Goal: Find specific page/section: Find specific page/section

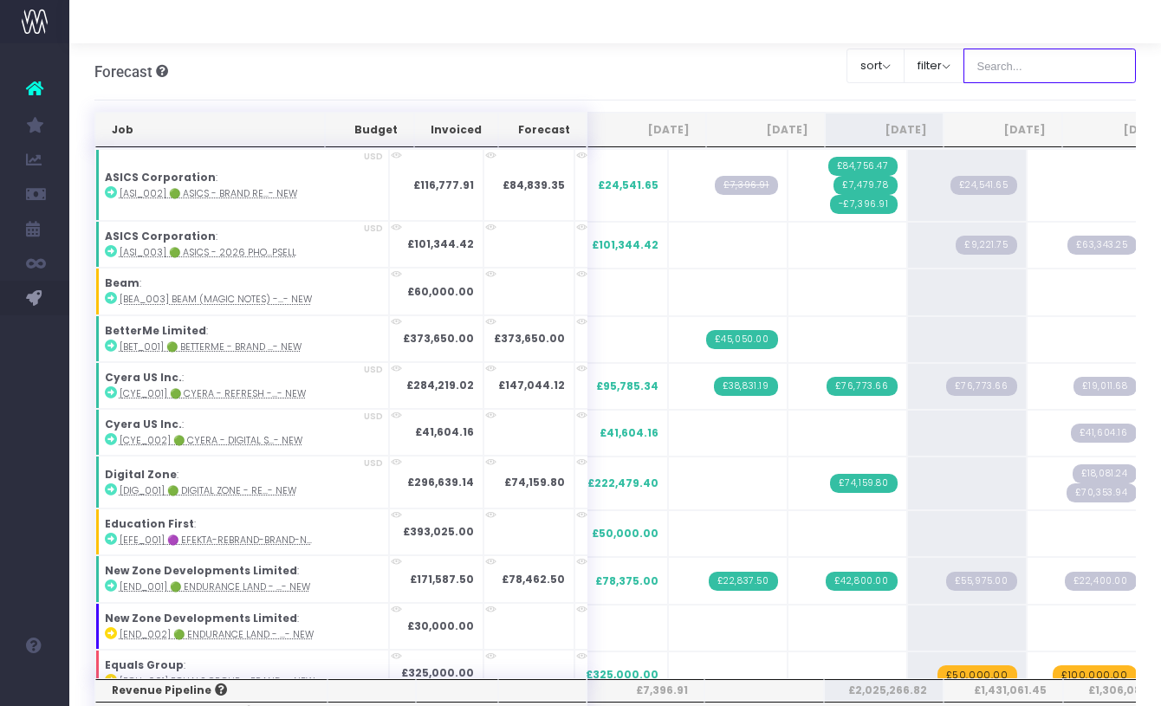
click at [1016, 65] on input "text" at bounding box center [1049, 66] width 173 height 35
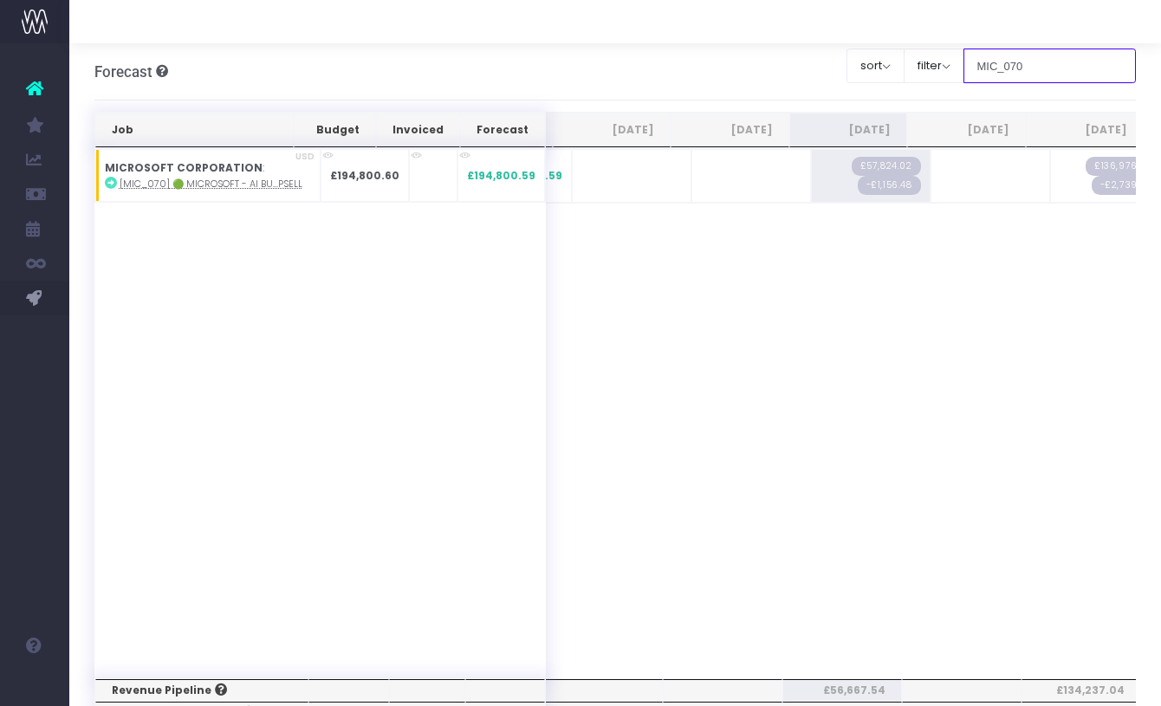
click at [1052, 68] on input "MIC_070" at bounding box center [1049, 66] width 173 height 35
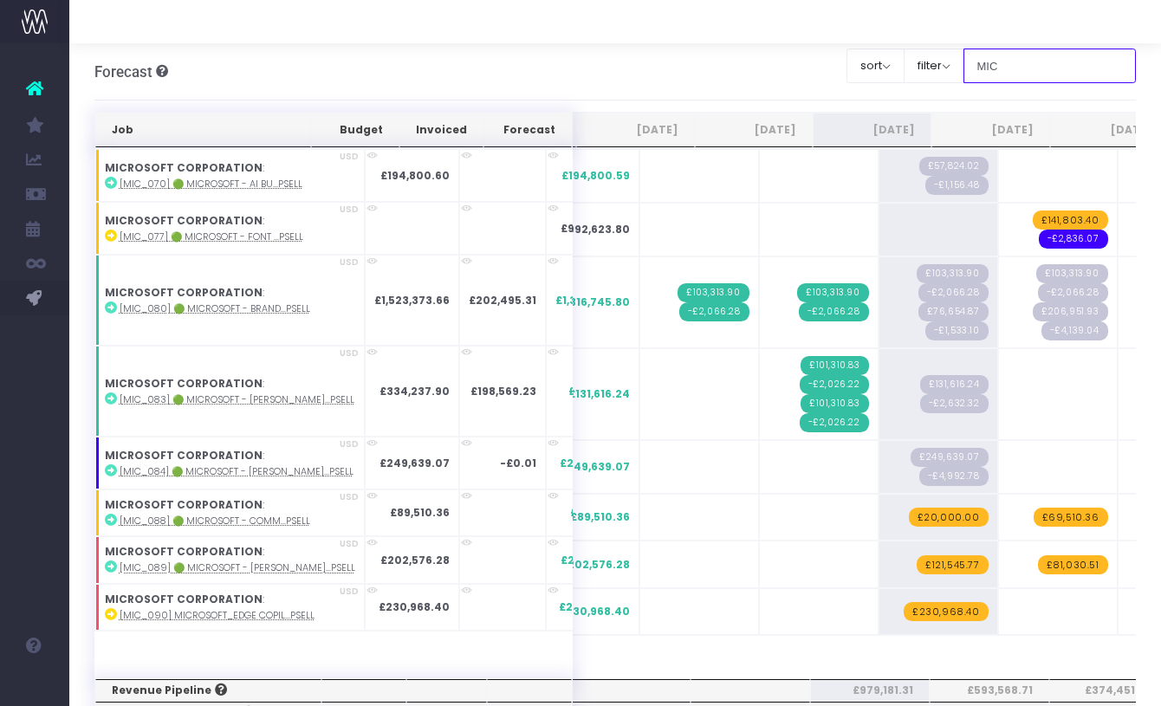
type input "MIC"
click at [1126, 411] on td "+" at bounding box center [1178, 394] width 120 height 92
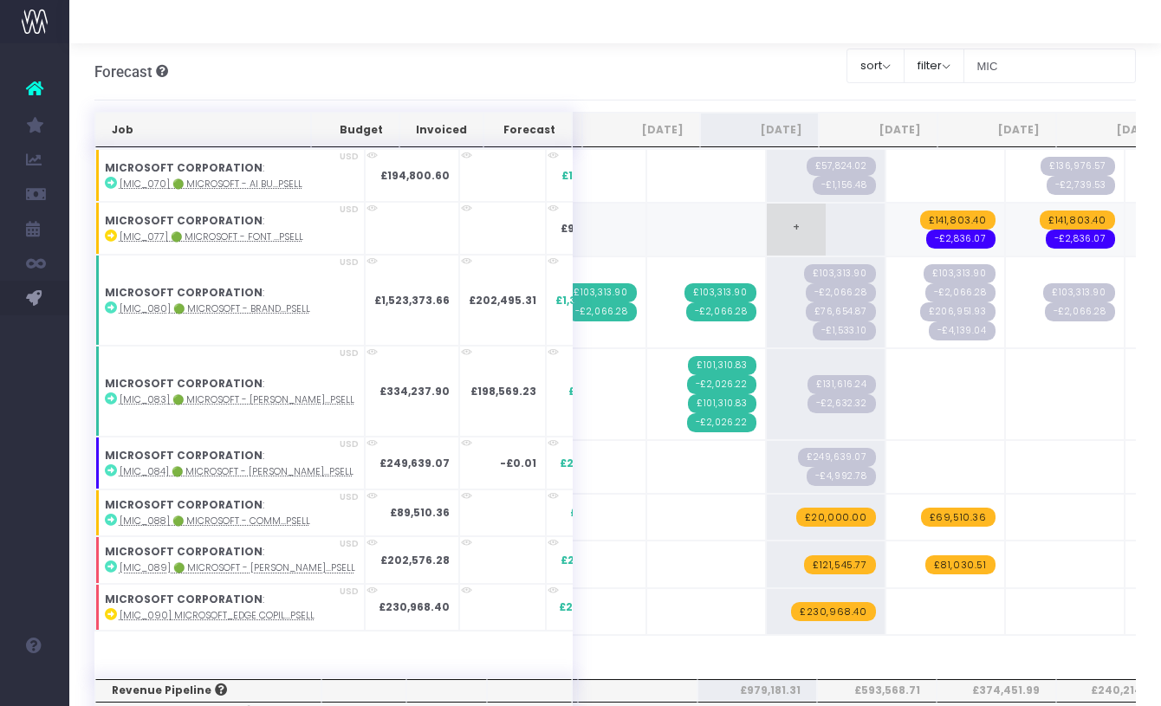
scroll to position [0, 118]
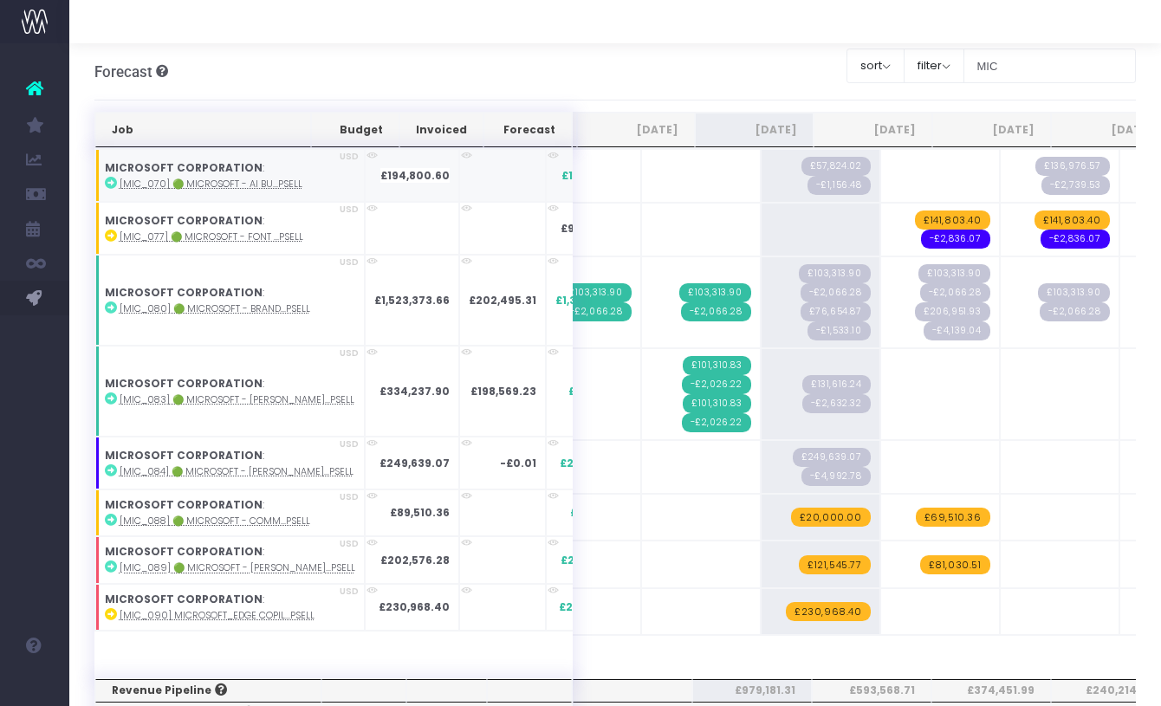
click at [260, 180] on abbr "[MIC_070] 🟢 Microsoft - AI Bu...psell" at bounding box center [211, 184] width 183 height 13
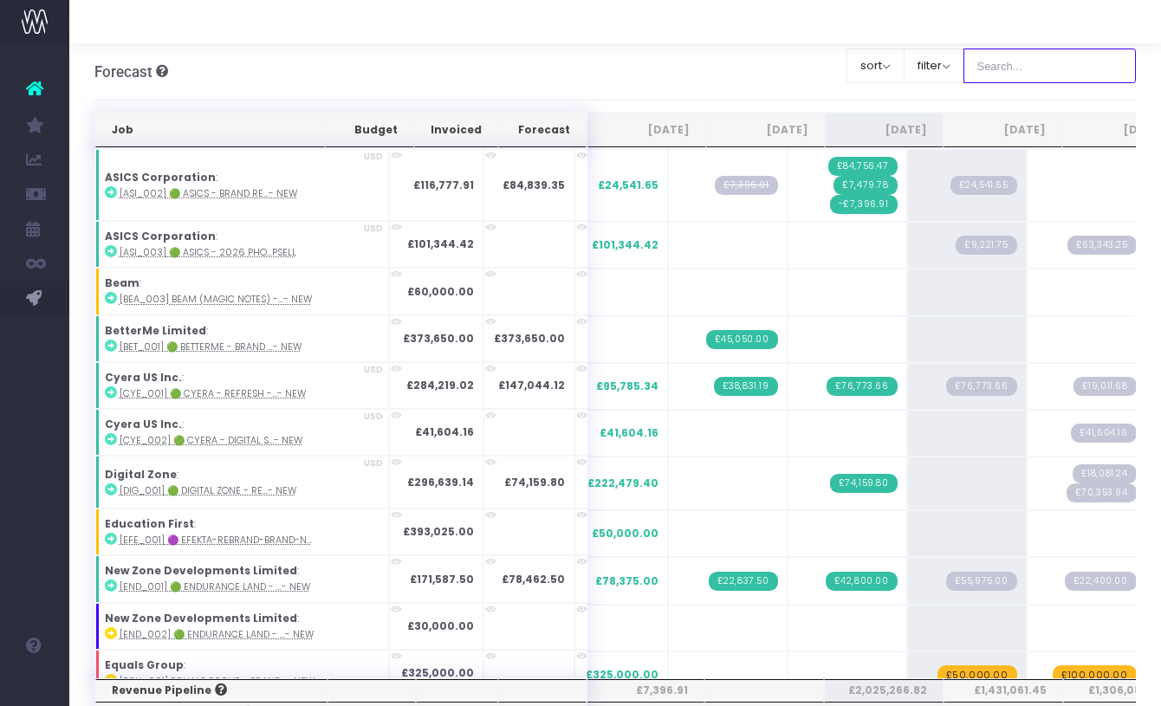
click at [1101, 56] on input "text" at bounding box center [1049, 66] width 173 height 35
type input "Microsoft"
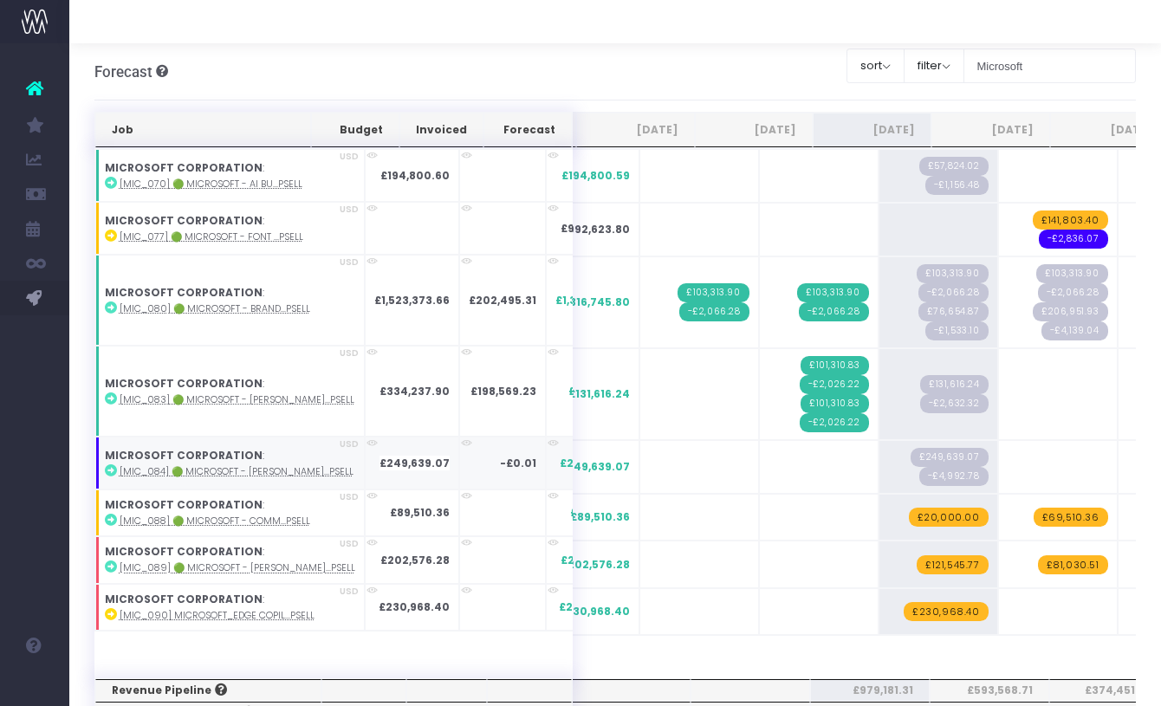
click at [275, 470] on abbr "[MIC_084] 🟢 Microsoft - [PERSON_NAME]...psell" at bounding box center [237, 471] width 234 height 13
click at [234, 566] on abbr "[MIC_089] 🟢 Microsoft - [PERSON_NAME]...psell" at bounding box center [238, 567] width 236 height 13
click at [273, 472] on abbr "[MIC_084] 🟢 Microsoft - [PERSON_NAME]...psell" at bounding box center [237, 471] width 234 height 13
click at [757, 63] on div "Forecast Overview of forecasted revenue, cost and contribution Clear Filters so…" at bounding box center [615, 71] width 1042 height 57
click at [257, 396] on abbr "[MIC_083] 🟢 Microsoft - [PERSON_NAME]...psell" at bounding box center [237, 399] width 235 height 13
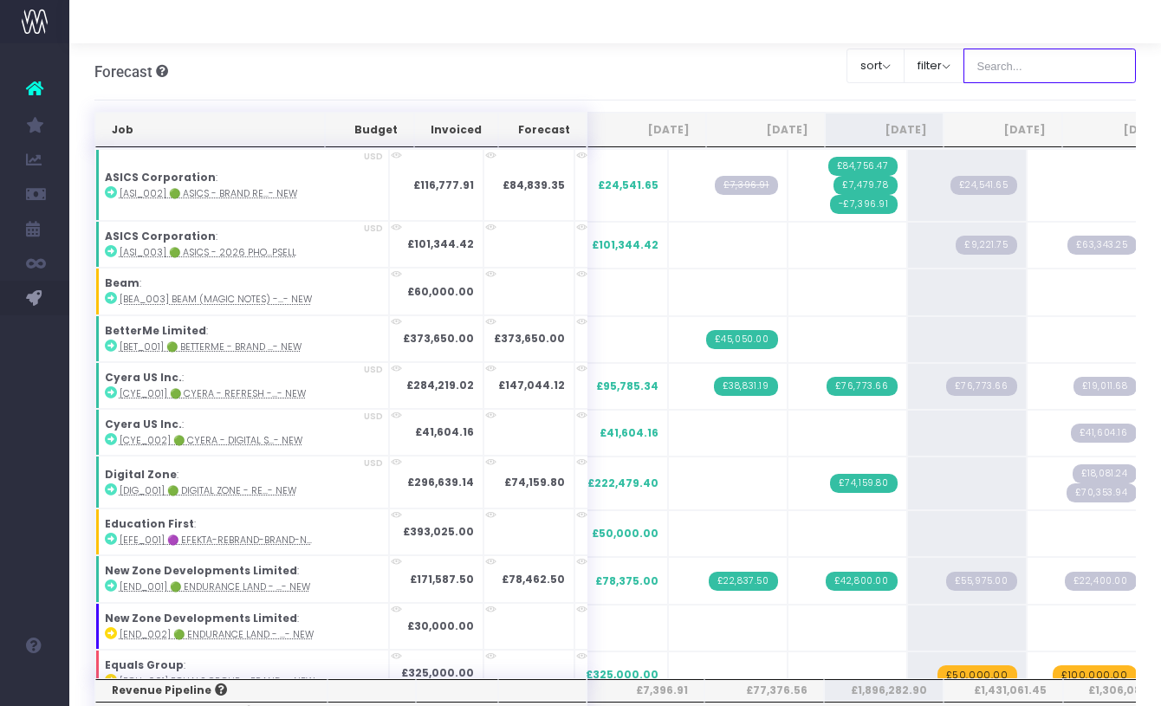
click at [1031, 73] on input "text" at bounding box center [1049, 66] width 173 height 35
type input "Microsoft"
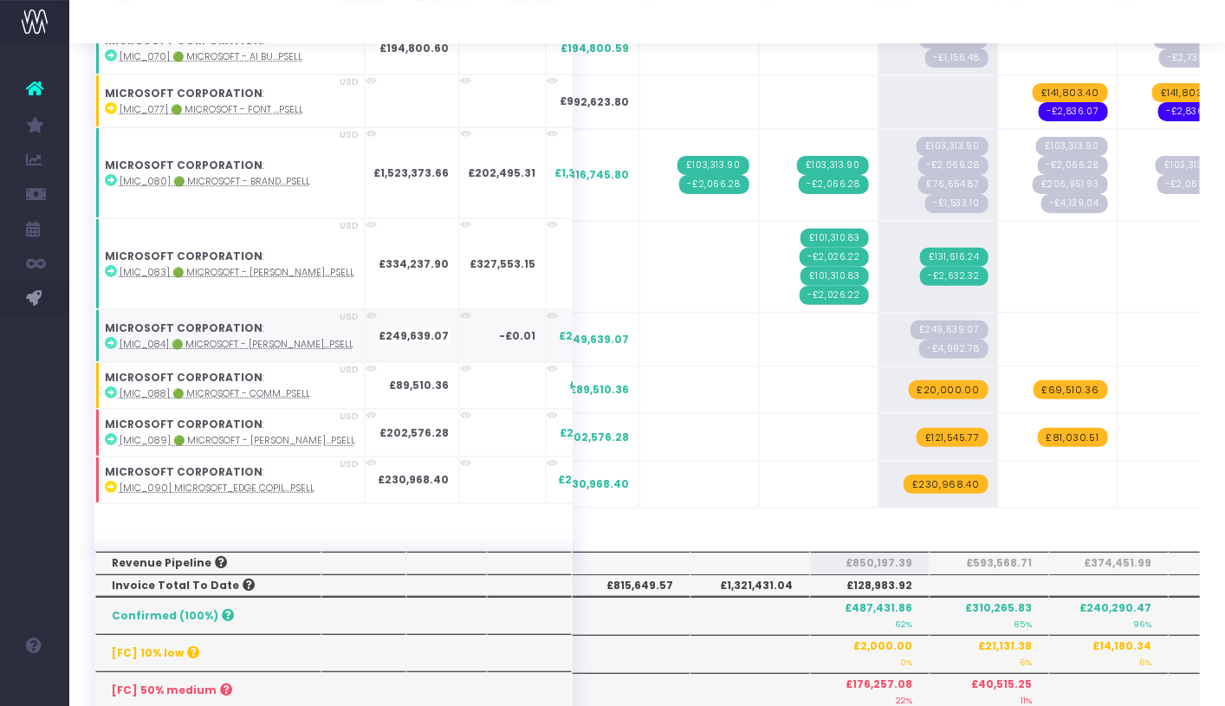
scroll to position [140, 0]
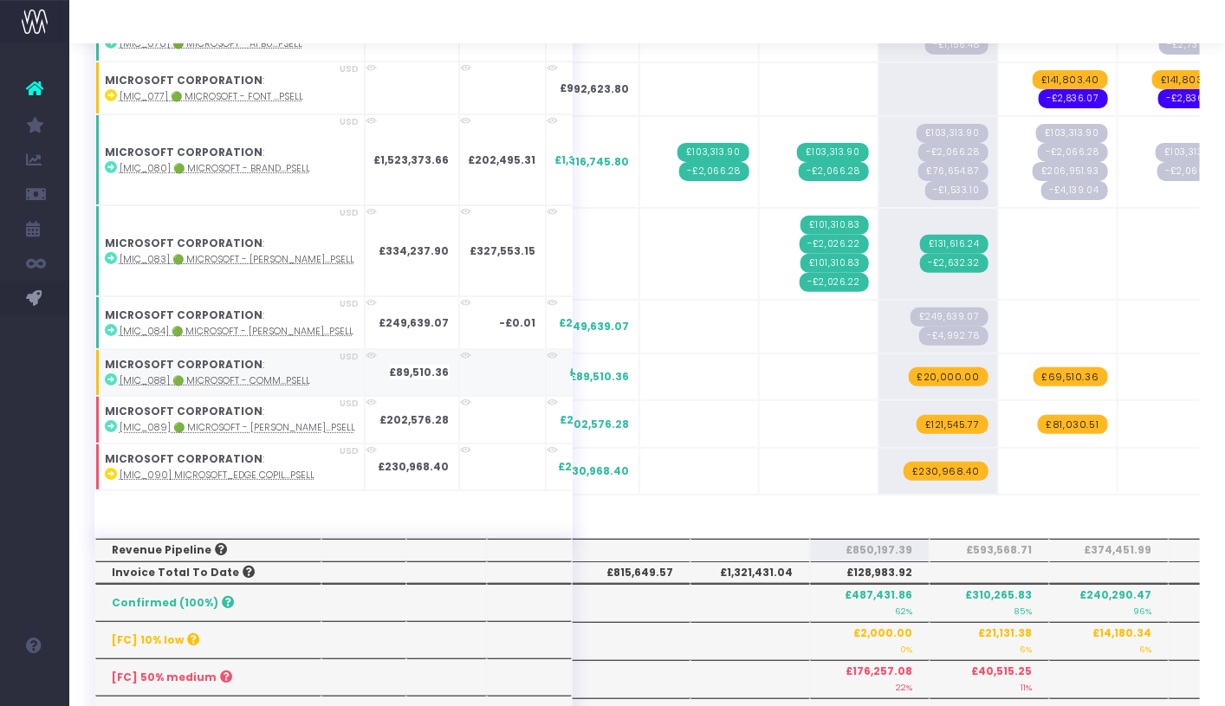
click at [263, 380] on abbr "[MIC_088] 🟢 Microsoft - Comm...psell" at bounding box center [215, 380] width 191 height 13
click at [246, 476] on abbr "[MIC_090] Microsoft_Edge Copil...psell" at bounding box center [217, 475] width 195 height 13
